Goal: Information Seeking & Learning: Learn about a topic

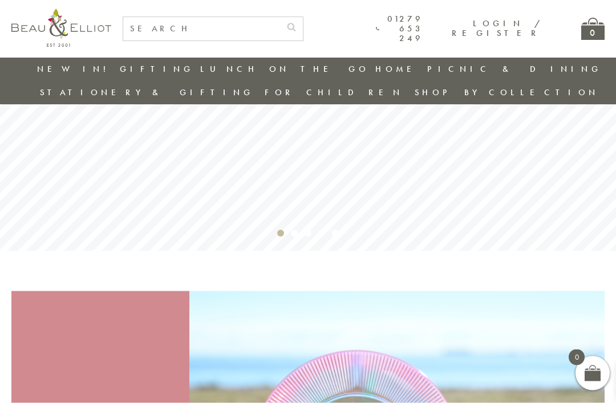
scroll to position [133, 0]
click at [528, 182] on link "Carnaby" at bounding box center [477, 187] width 103 height 10
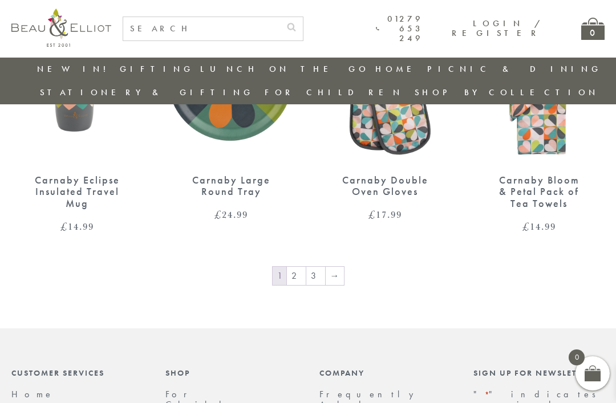
scroll to position [1305, 11]
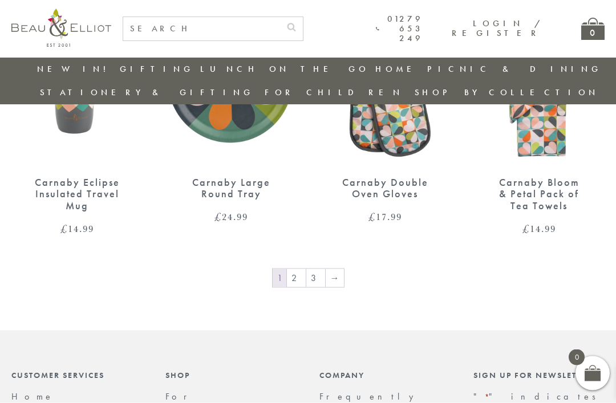
click at [325, 269] on link "→" at bounding box center [334, 278] width 18 height 18
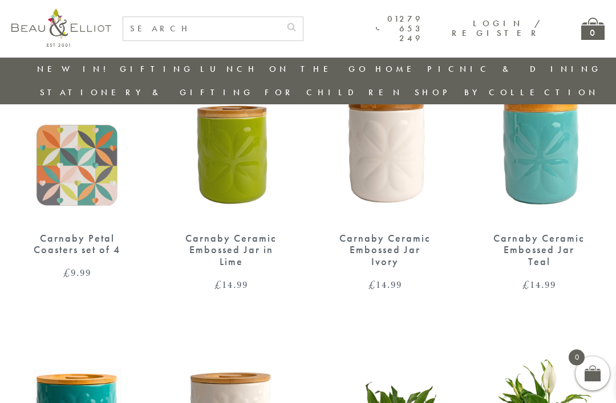
scroll to position [650, 11]
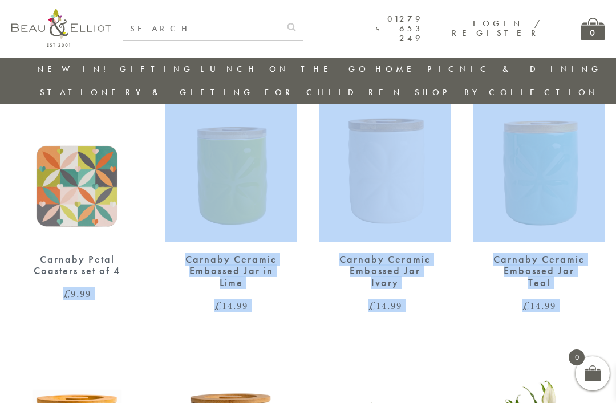
click at [35, 320] on div "Carnaby Embossed Mug – Orange £ 9.99 Carnaby Embossed Mug – Ivory £ 9.99 Carnab…" at bounding box center [308, 202] width 616 height 1417
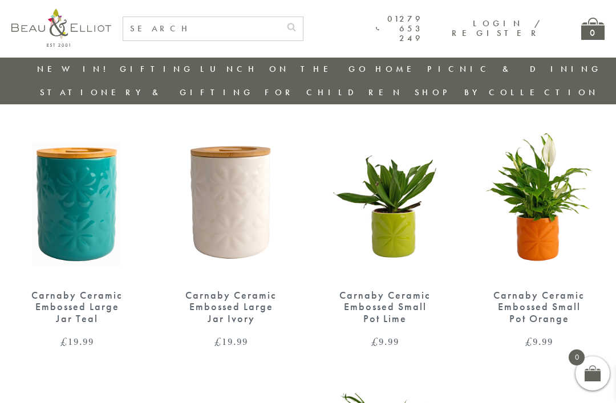
scroll to position [895, 11]
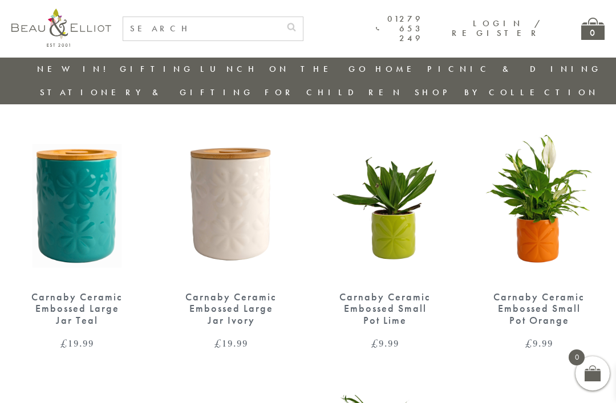
click at [74, 291] on div "Carnaby Ceramic Embossed Large Jar Teal" at bounding box center [76, 308] width 91 height 35
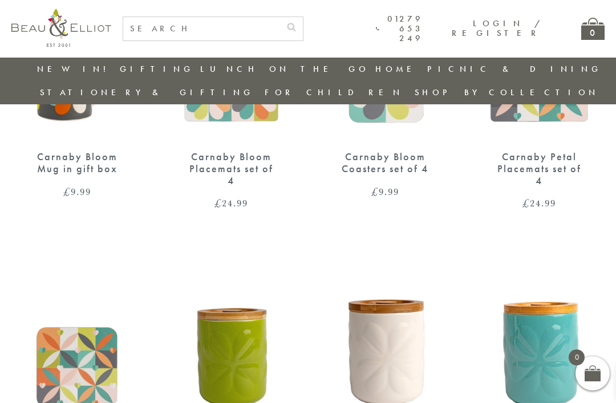
scroll to position [463, 11]
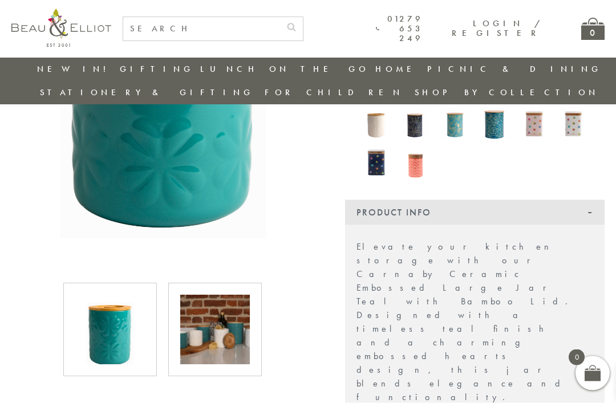
scroll to position [269, 0]
click at [222, 311] on img at bounding box center [215, 330] width 70 height 70
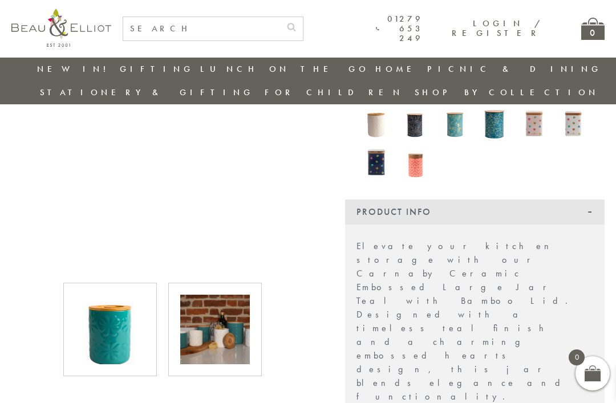
click at [218, 307] on img at bounding box center [215, 330] width 70 height 70
click at [226, 317] on img at bounding box center [215, 330] width 70 height 70
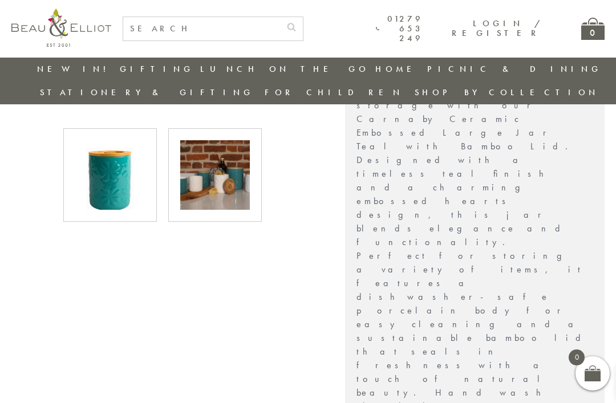
scroll to position [428, 2]
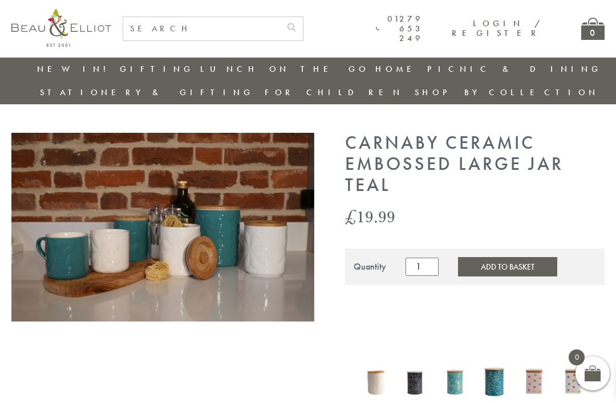
scroll to position [12, 2]
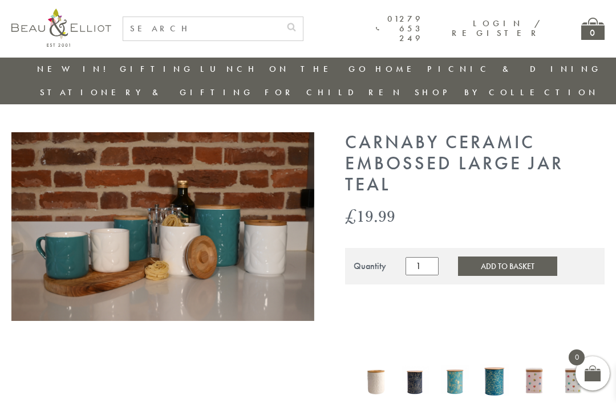
click at [241, 225] on img at bounding box center [162, 226] width 303 height 189
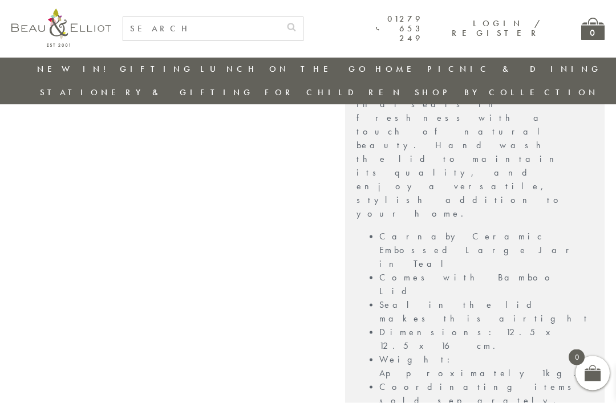
scroll to position [668, 2]
